Goal: Navigation & Orientation: Find specific page/section

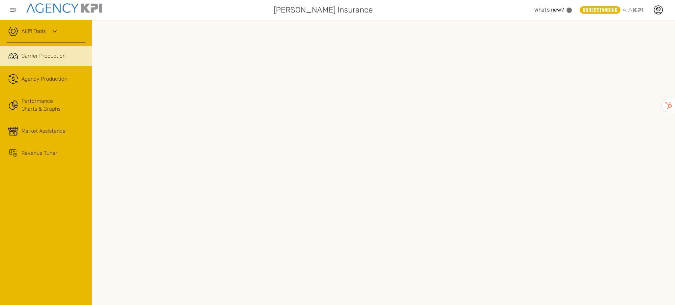
click at [43, 31] on link "AKPI Tools" at bounding box center [33, 31] width 24 height 8
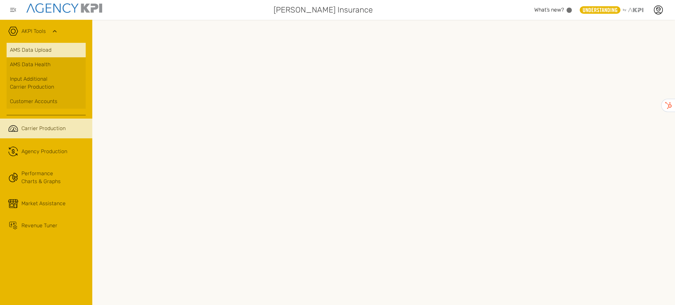
click at [43, 49] on link "AMS Data Upload" at bounding box center [46, 50] width 79 height 14
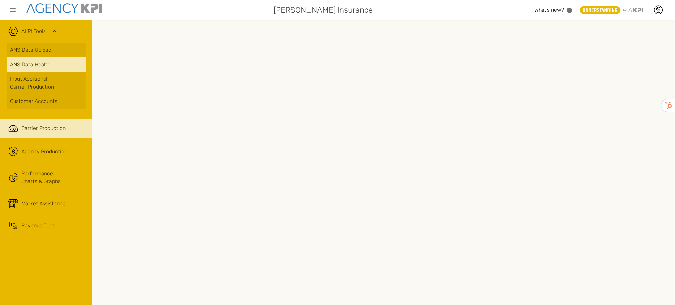
click at [46, 66] on span "AMS Data Health" at bounding box center [30, 65] width 41 height 8
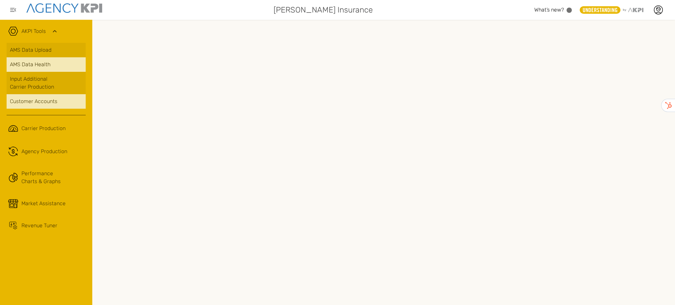
click at [38, 101] on div "Customer Accounts" at bounding box center [46, 102] width 72 height 8
click at [51, 29] on icon at bounding box center [55, 31] width 8 height 8
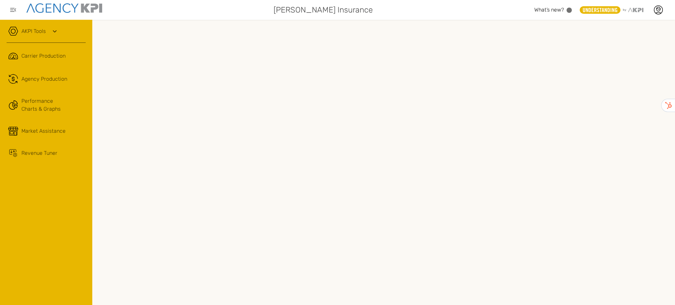
click at [37, 35] on link "AKPI Tools" at bounding box center [33, 31] width 24 height 8
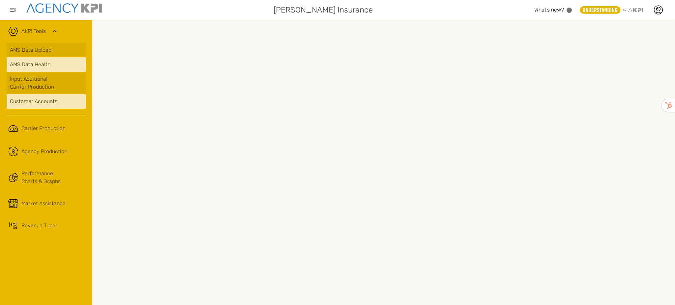
click at [18, 104] on div "Customer Accounts" at bounding box center [46, 102] width 72 height 8
